Goal: Task Accomplishment & Management: Manage account settings

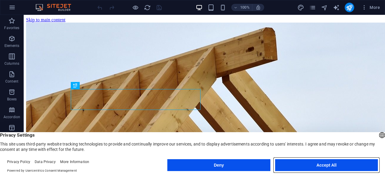
click at [316, 163] on button "Accept All" at bounding box center [326, 165] width 103 height 12
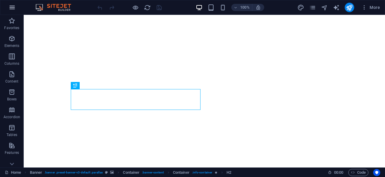
click at [12, 6] on icon "button" at bounding box center [12, 7] width 7 height 7
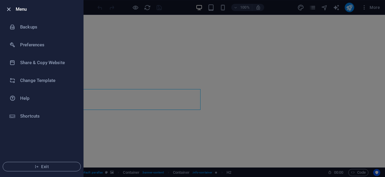
click at [10, 9] on icon "button" at bounding box center [8, 9] width 7 height 7
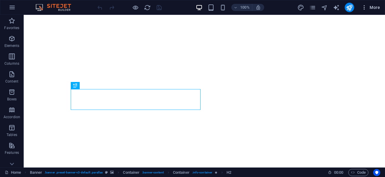
click at [376, 7] on span "More" at bounding box center [371, 7] width 19 height 6
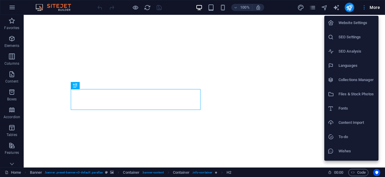
click at [14, 6] on div at bounding box center [192, 88] width 385 height 177
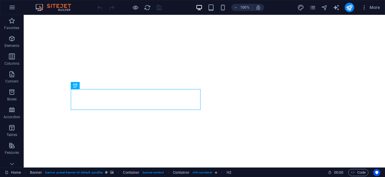
click at [14, 6] on icon "button" at bounding box center [12, 7] width 7 height 7
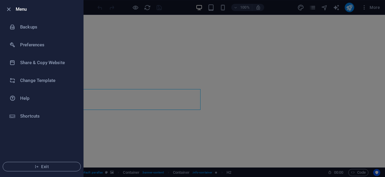
click at [348, 7] on div at bounding box center [192, 88] width 385 height 177
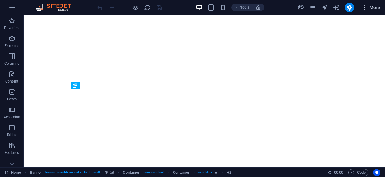
click at [371, 7] on span "More" at bounding box center [371, 7] width 19 height 6
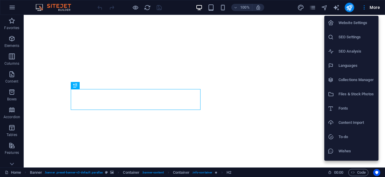
click at [363, 6] on div at bounding box center [192, 88] width 385 height 177
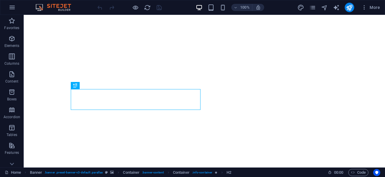
click at [363, 6] on icon "button" at bounding box center [365, 7] width 6 height 6
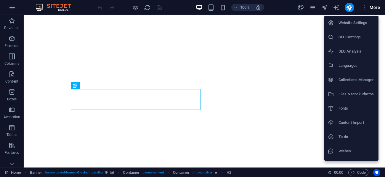
click at [353, 21] on h6 "Website Settings" at bounding box center [357, 22] width 36 height 7
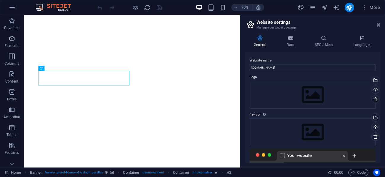
drag, startPoint x: 343, startPoint y: 26, endPoint x: 340, endPoint y: 25, distance: 3.6
click at [344, 26] on h3 "Manage your website settings" at bounding box center [313, 27] width 112 height 5
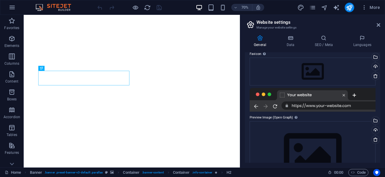
scroll to position [64, 0]
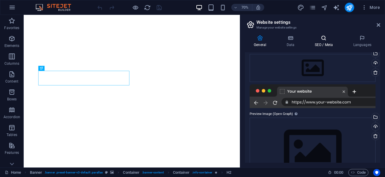
click at [323, 37] on icon at bounding box center [324, 38] width 36 height 6
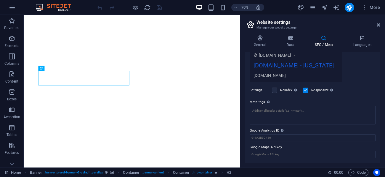
scroll to position [116, 0]
click at [343, 30] on h3 "Manage your website settings" at bounding box center [313, 27] width 112 height 5
click at [275, 91] on label at bounding box center [274, 89] width 5 height 5
click at [0, 0] on input "Noindex Instruct search engines to exclude this website from search results." at bounding box center [0, 0] width 0 height 0
click at [275, 91] on label at bounding box center [274, 89] width 5 height 5
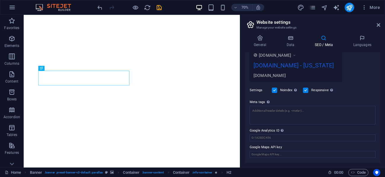
click at [0, 0] on input "Noindex Instruct search engines to exclude this website from search results." at bounding box center [0, 0] width 0 height 0
click at [268, 136] on input "Google Analytics ID Please only add the Google Analytics ID. We automatically i…" at bounding box center [313, 137] width 126 height 7
paste input "G-YRWMHT7PH8"
type input "G-YRWMHT7PH8"
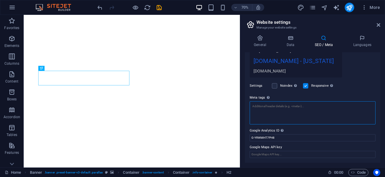
click at [257, 112] on textarea "Meta tags Enter HTML code here that will be placed inside the tags of your webs…" at bounding box center [313, 112] width 126 height 23
paste textarea "G-YRWMHT7PH8"
type textarea "G-YRWMHT7PH8"
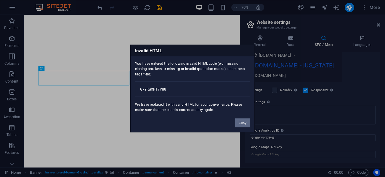
click at [245, 126] on button "Okay" at bounding box center [242, 122] width 15 height 9
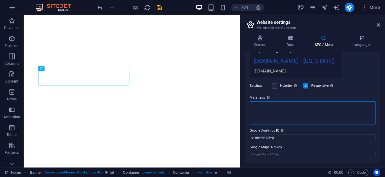
click at [266, 117] on textarea "Meta tags Enter HTML code here that will be placed inside the tags of your webs…" at bounding box center [313, 112] width 126 height 23
click at [258, 110] on textarea "Meta tags Enter HTML code here that will be placed inside the tags of your webs…" at bounding box center [313, 112] width 126 height 23
click at [254, 111] on textarea "Meta tags Enter HTML code here that will be placed inside the tags of your webs…" at bounding box center [313, 112] width 126 height 23
paste textarea "GT-MQBL8SZC"
type textarea "GT-MQBL8SZC"
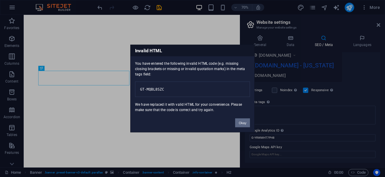
click at [242, 122] on button "Okay" at bounding box center [242, 122] width 15 height 9
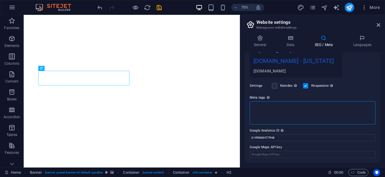
click at [250, 111] on textarea "Meta tags Enter HTML code here that will be placed inside the tags of your webs…" at bounding box center [313, 112] width 126 height 23
paste textarea "<!-- Google Tag Manager --> <script>(function(w,d,s,l,i){w[l]=w[l]||[];w[l].pus…"
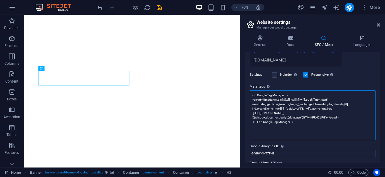
scroll to position [137, 0]
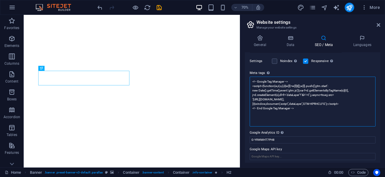
type textarea "<!-- Google Tag Manager --> <script>(function(w,d,s,l,i){w[l]=w[l]||[];w[l].pus…"
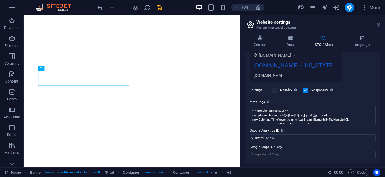
click at [379, 23] on icon at bounding box center [379, 25] width 4 height 5
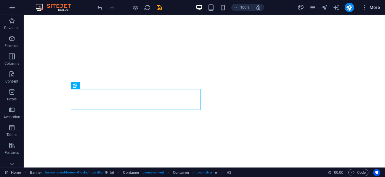
click at [373, 9] on span "More" at bounding box center [371, 7] width 19 height 6
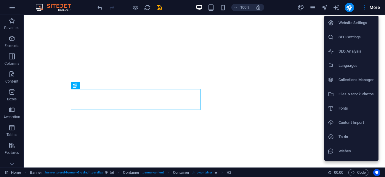
click at [358, 23] on h6 "Website Settings" at bounding box center [357, 22] width 36 height 7
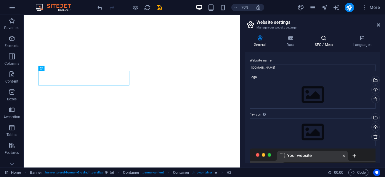
click at [320, 38] on icon at bounding box center [324, 38] width 36 height 6
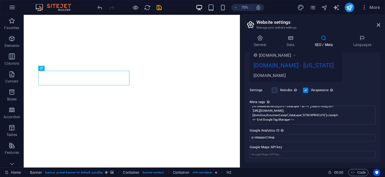
scroll to position [22, 0]
click at [11, 6] on icon "button" at bounding box center [12, 7] width 7 height 7
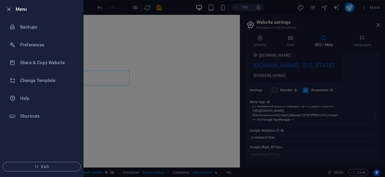
click at [13, 9] on div at bounding box center [10, 9] width 11 height 7
click at [8, 10] on icon "button" at bounding box center [8, 9] width 7 height 7
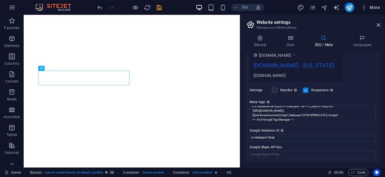
click at [372, 9] on span "More" at bounding box center [371, 7] width 19 height 6
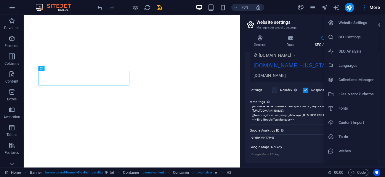
click at [362, 8] on div at bounding box center [192, 88] width 385 height 177
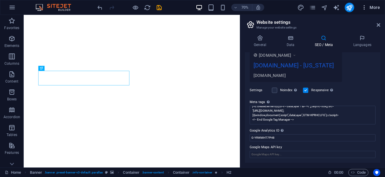
click at [364, 7] on icon "button" at bounding box center [365, 7] width 6 height 6
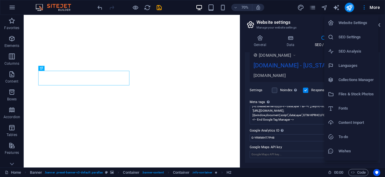
click at [351, 6] on div at bounding box center [192, 88] width 385 height 177
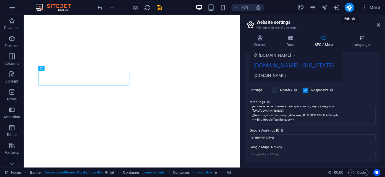
click at [351, 6] on icon "publish" at bounding box center [349, 7] width 7 height 7
